Goal: Task Accomplishment & Management: Manage account settings

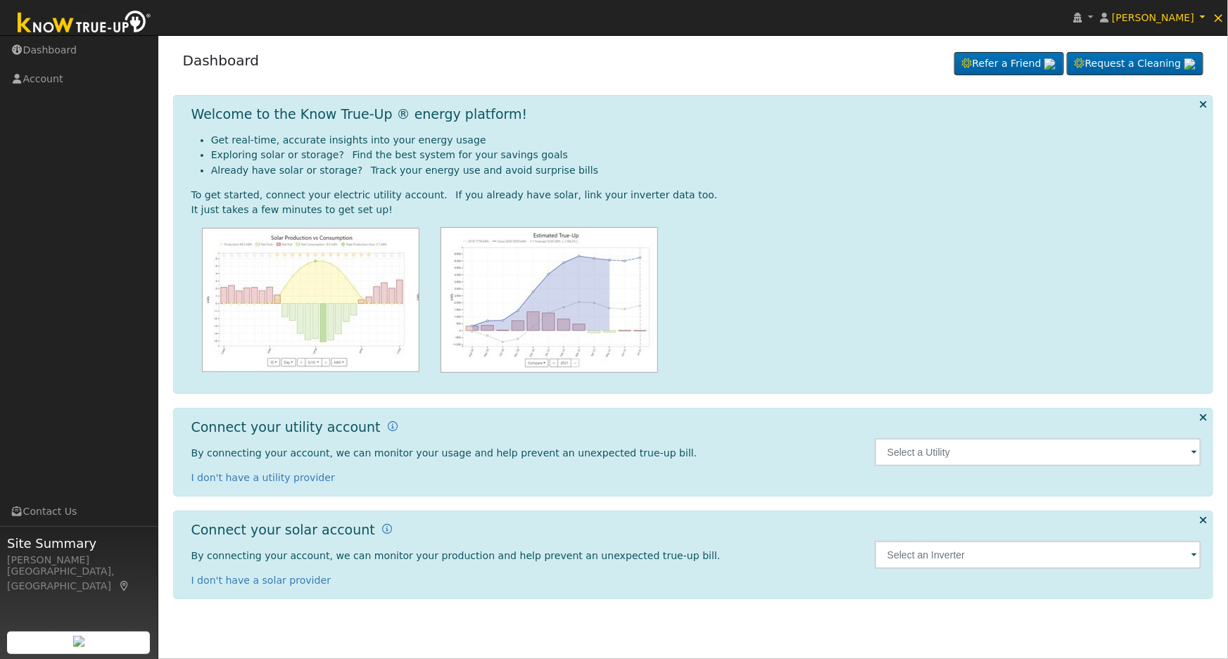
click at [1195, 450] on span at bounding box center [1194, 453] width 6 height 16
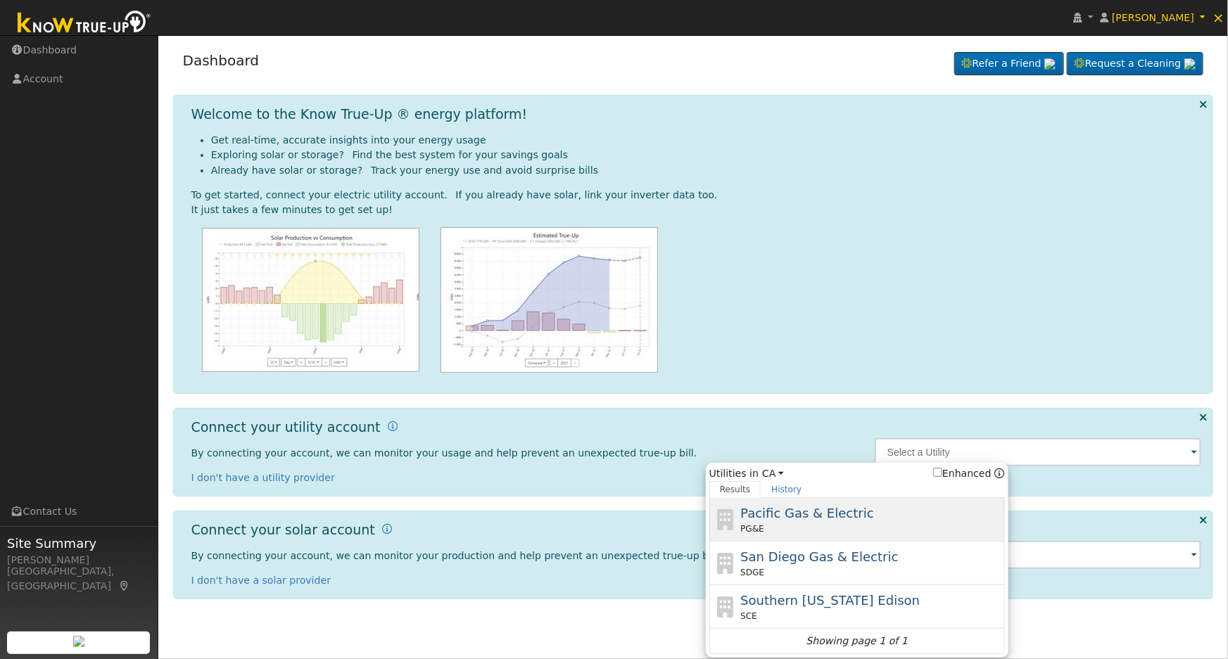
click at [835, 517] on span "Pacific Gas & Electric" at bounding box center [806, 513] width 133 height 15
type input "PG&E"
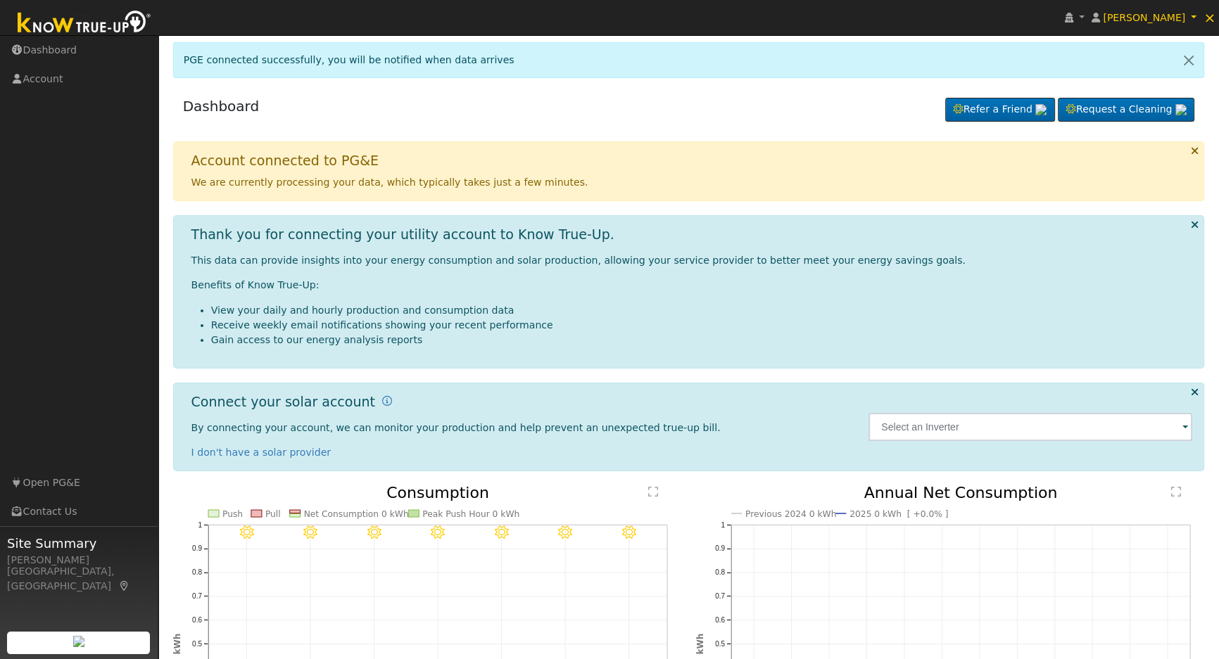
click at [62, 30] on img at bounding box center [85, 24] width 148 height 32
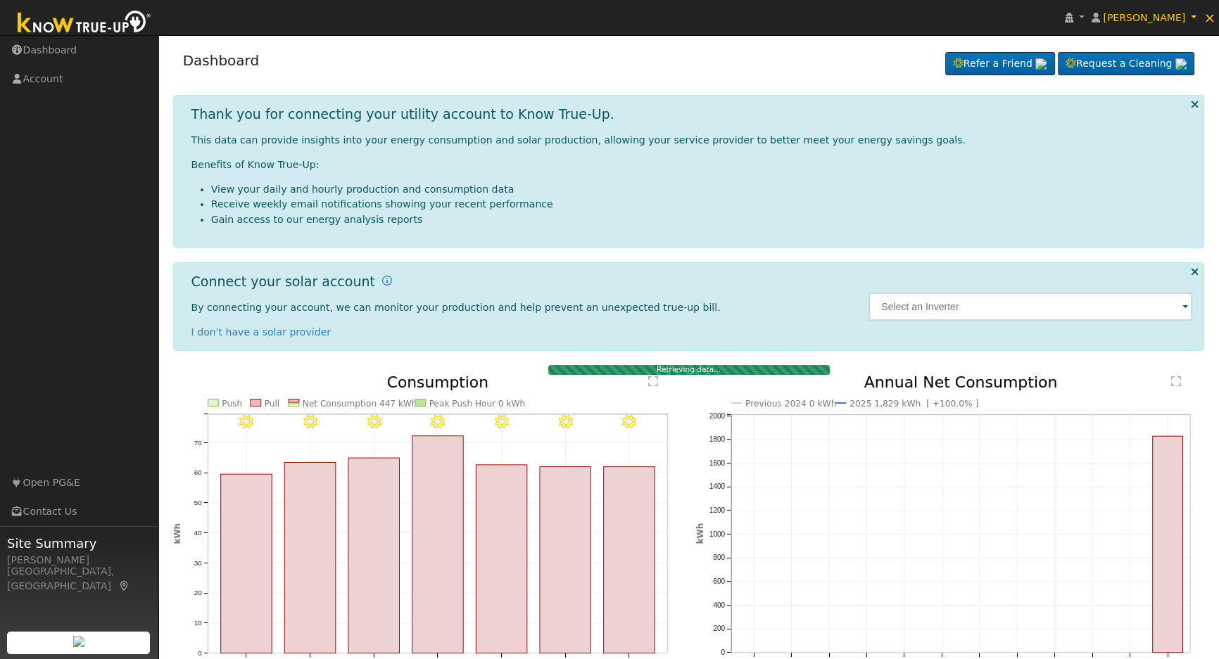
click at [62, 30] on img at bounding box center [85, 24] width 148 height 32
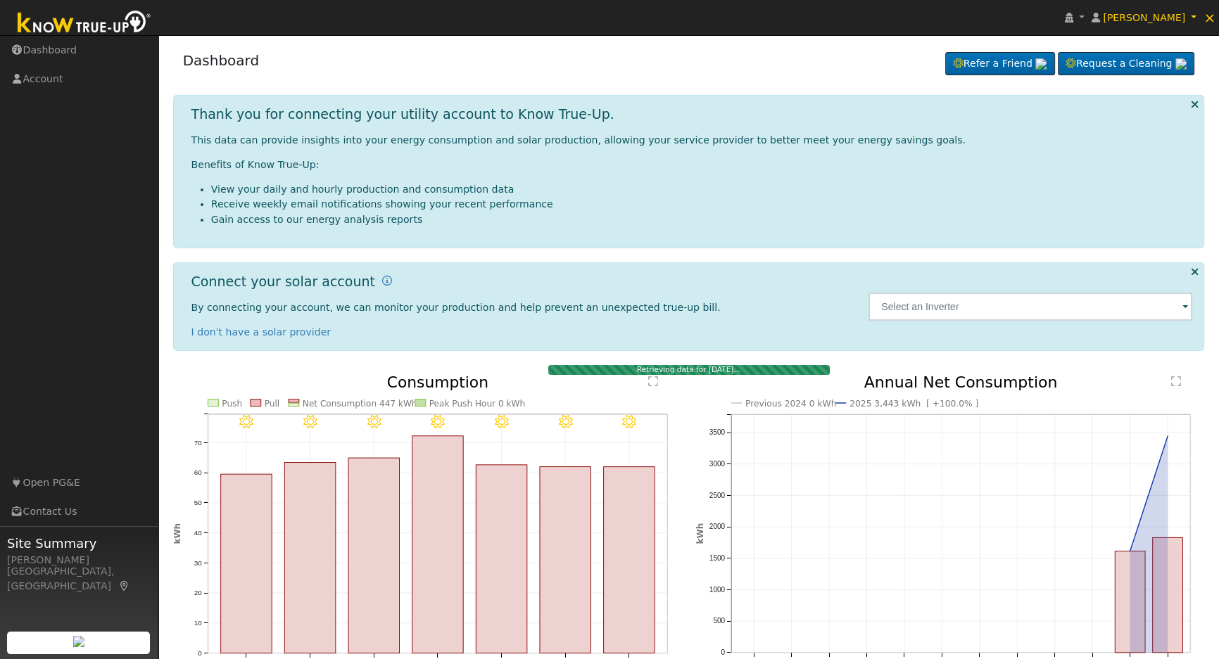
click at [62, 30] on img at bounding box center [85, 24] width 148 height 32
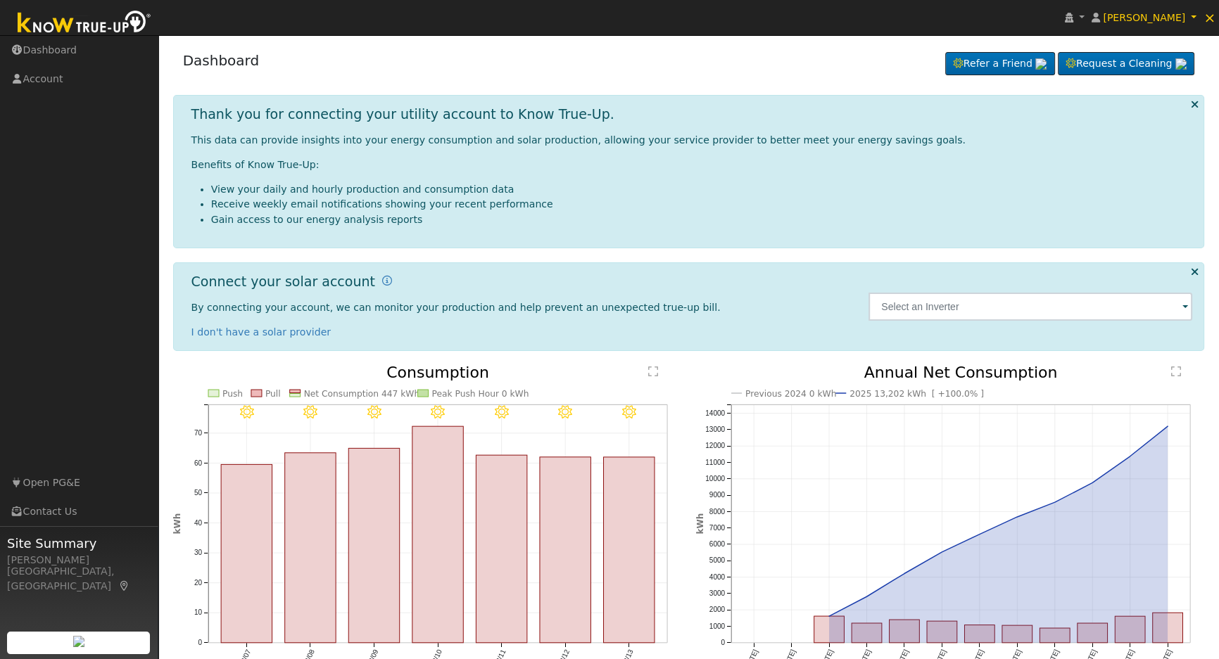
click at [113, 15] on img at bounding box center [85, 24] width 148 height 32
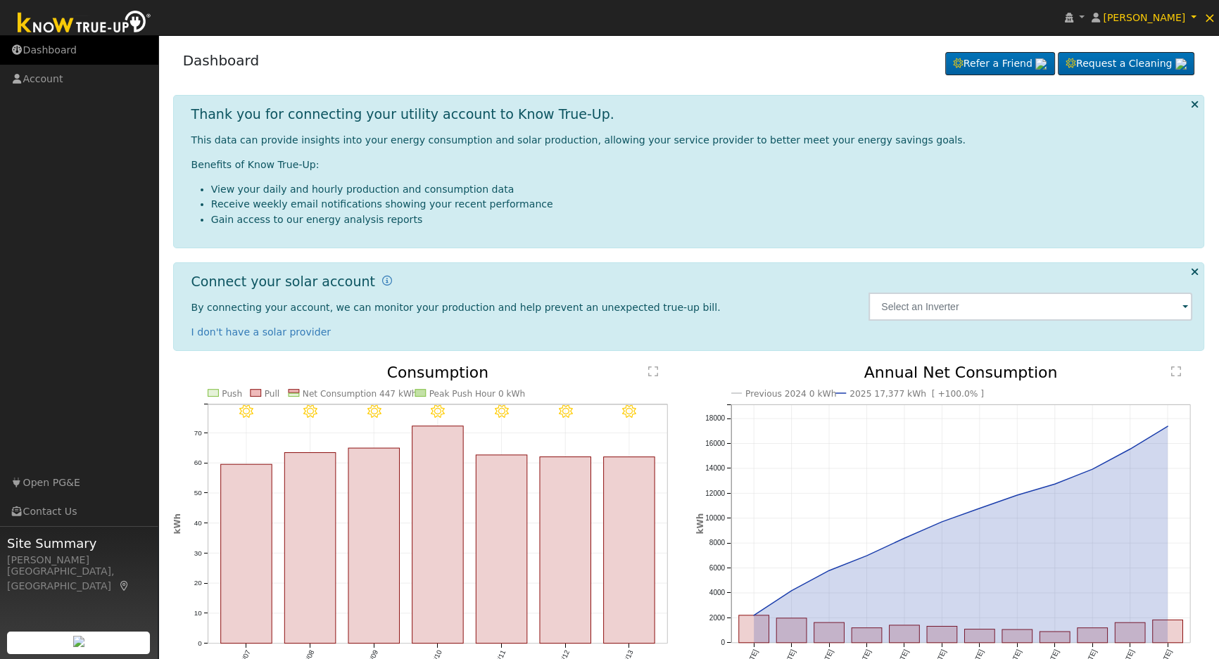
click at [49, 41] on link "Dashboard" at bounding box center [79, 50] width 158 height 29
click at [1168, 20] on span "David Mendoza" at bounding box center [1143, 17] width 82 height 11
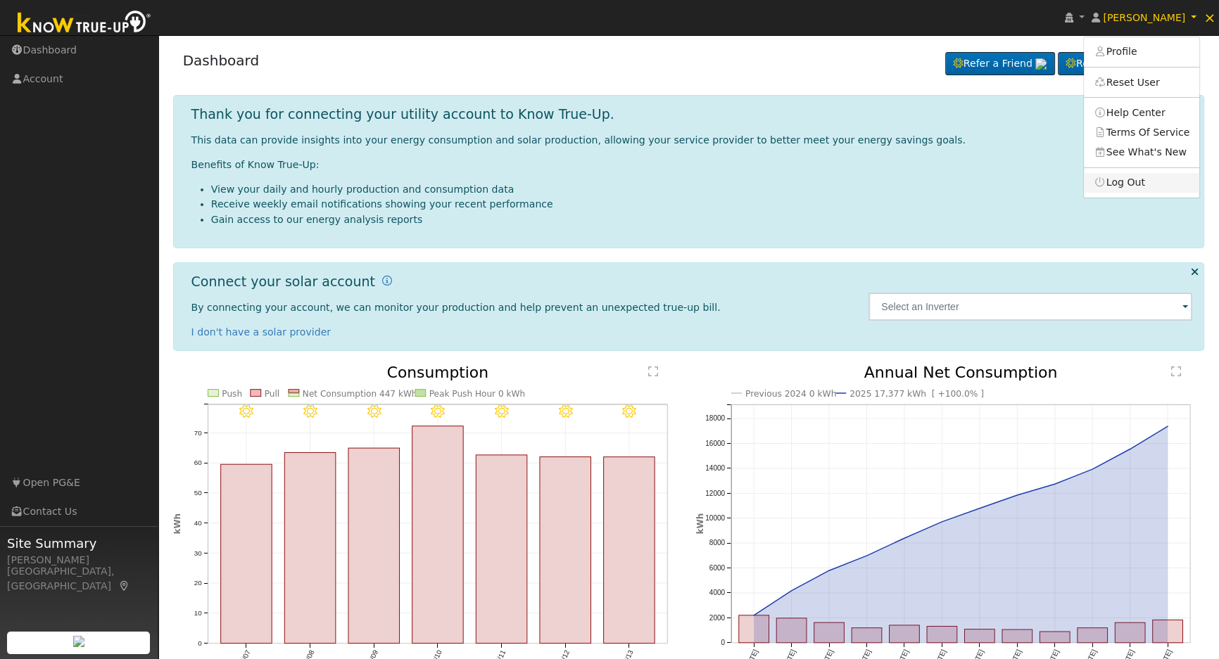
click at [1154, 188] on link "Log Out" at bounding box center [1140, 183] width 115 height 20
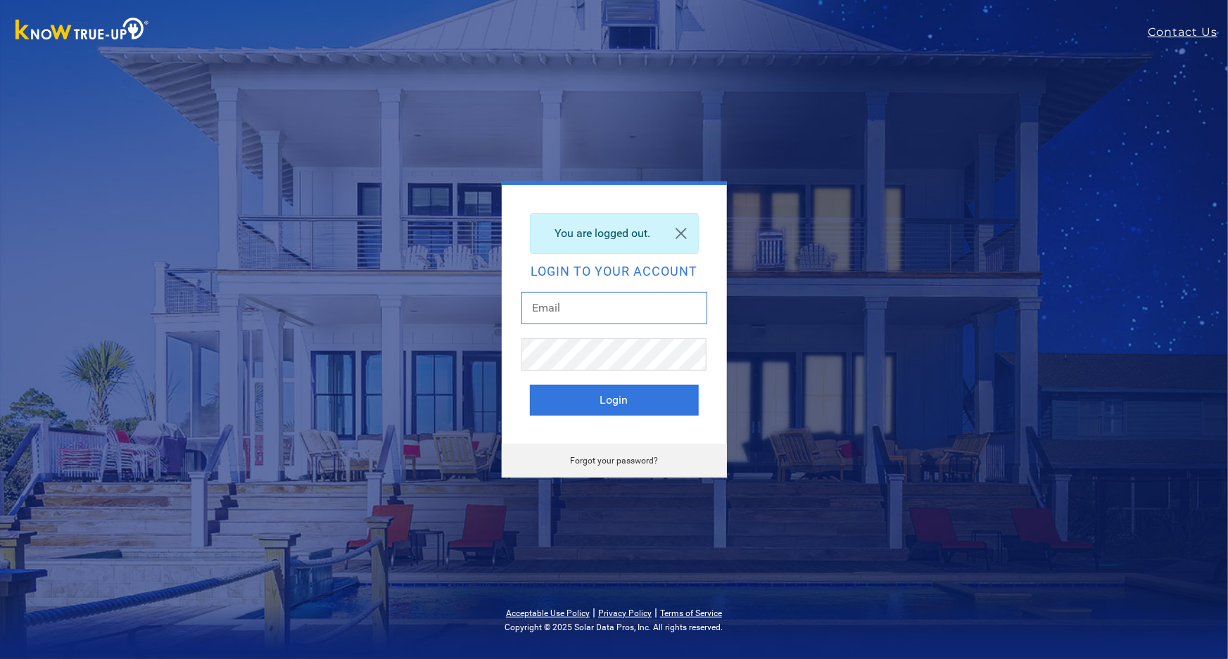
click at [601, 323] on input "text" at bounding box center [614, 308] width 186 height 32
type input "[EMAIL_ADDRESS][DOMAIN_NAME]"
click at [648, 399] on button "Login" at bounding box center [614, 400] width 169 height 31
